Goal: Find specific page/section: Find specific page/section

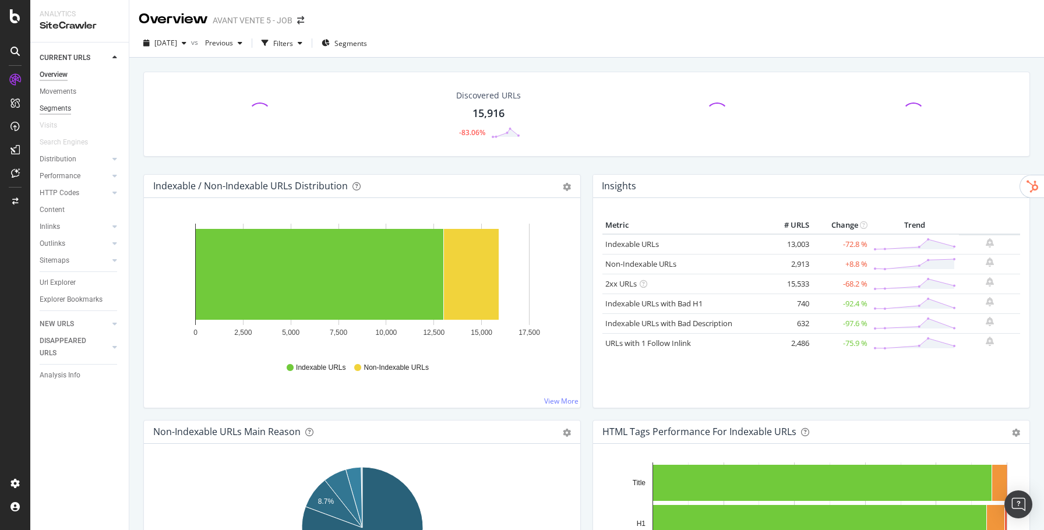
click at [70, 114] on div "Segments" at bounding box center [55, 108] width 31 height 12
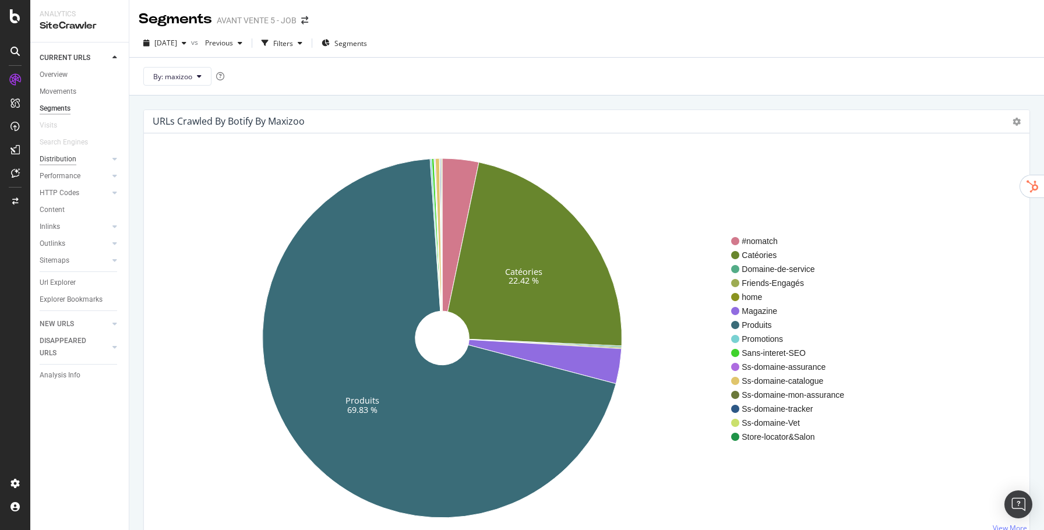
click at [69, 156] on div "Distribution" at bounding box center [58, 159] width 37 height 12
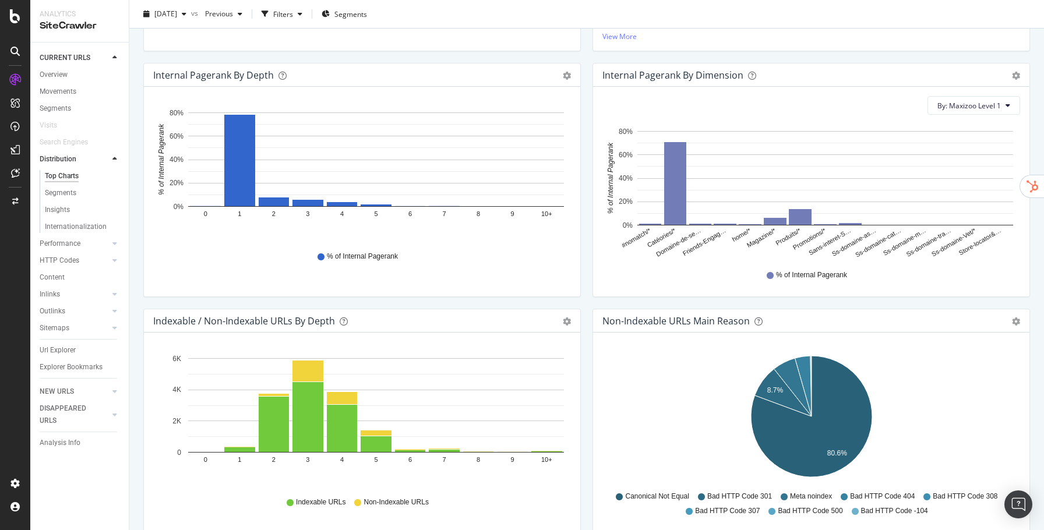
scroll to position [341, 0]
click at [78, 479] on div "Segment Editor" at bounding box center [91, 478] width 111 height 9
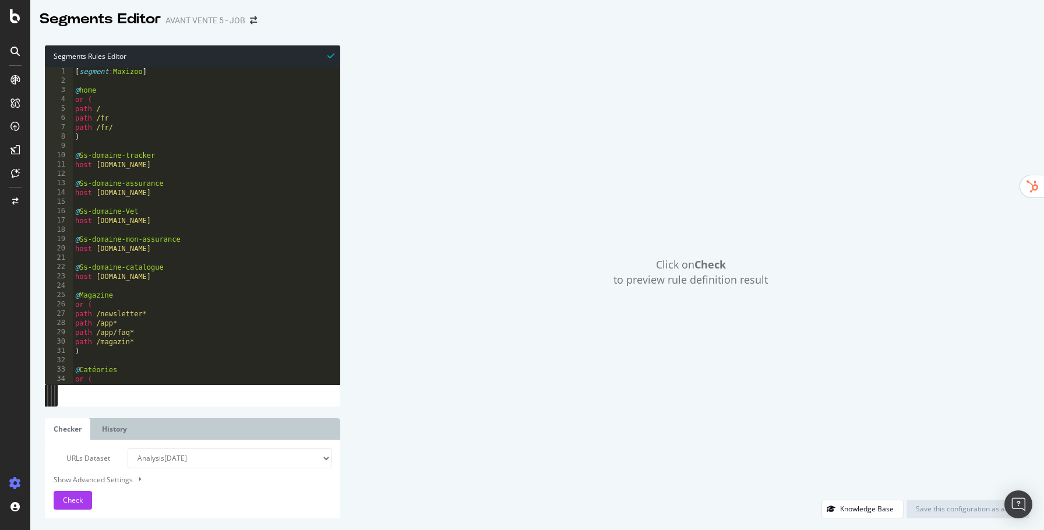
drag, startPoint x: 76, startPoint y: 504, endPoint x: 81, endPoint y: 474, distance: 30.7
click at [76, 504] on span "Check" at bounding box center [73, 500] width 20 height 10
